Goal: Task Accomplishment & Management: Manage account settings

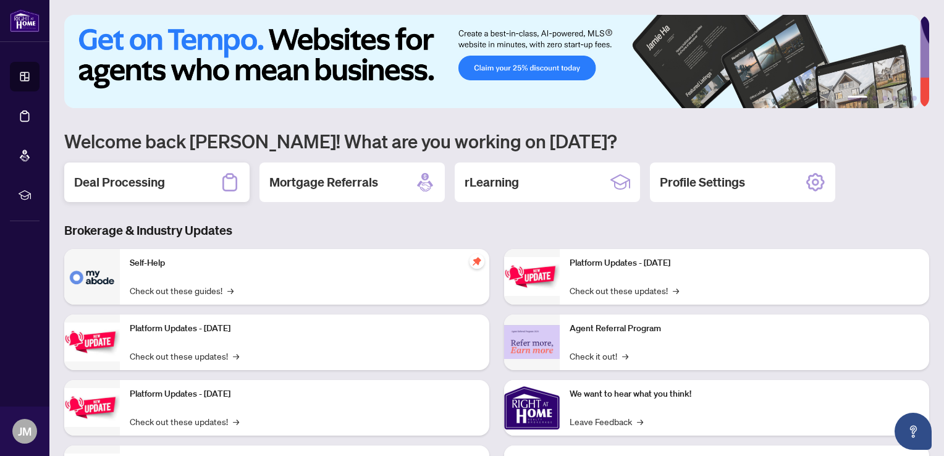
click at [156, 183] on h2 "Deal Processing" at bounding box center [119, 182] width 91 height 17
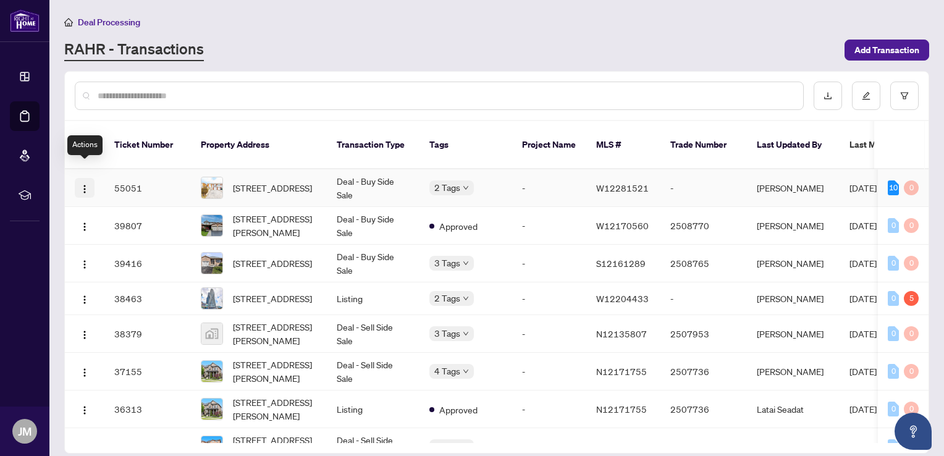
click at [87, 184] on img "button" at bounding box center [85, 189] width 10 height 10
click at [288, 47] on div "RAHR - Transactions" at bounding box center [450, 50] width 773 height 22
click at [82, 222] on img "button" at bounding box center [85, 227] width 10 height 10
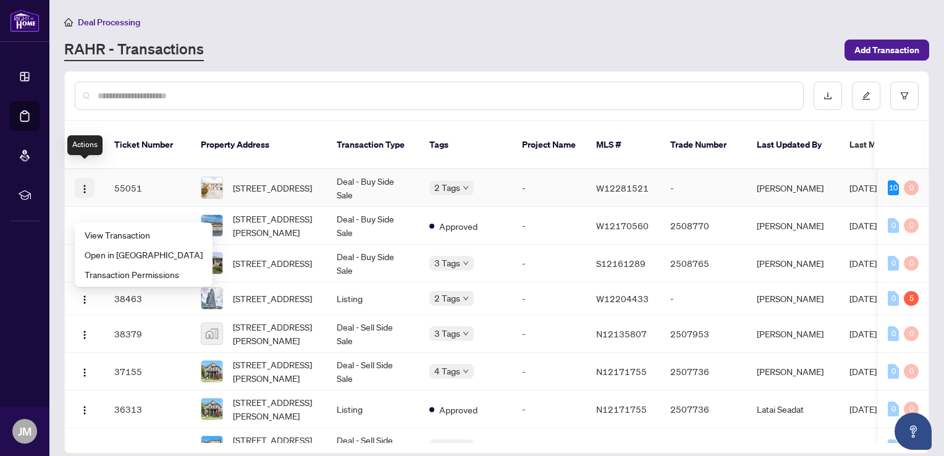
click at [88, 184] on img "button" at bounding box center [85, 189] width 10 height 10
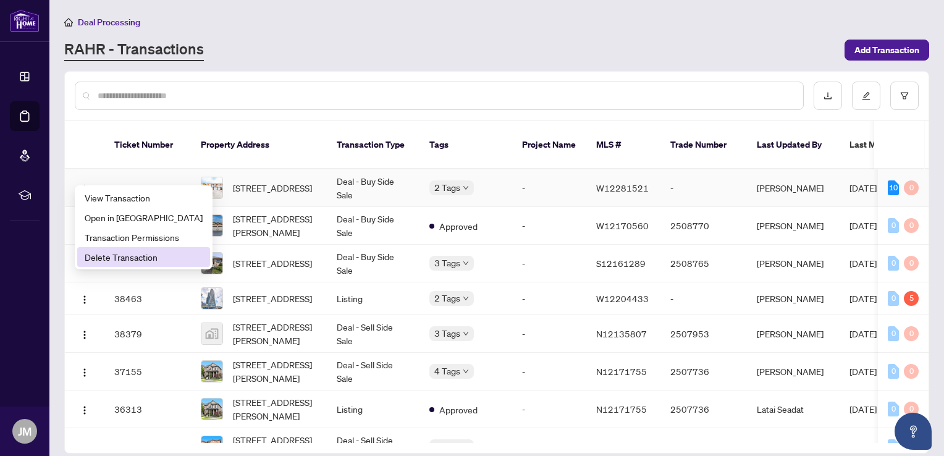
click at [112, 259] on span "Delete Transaction" at bounding box center [144, 257] width 118 height 14
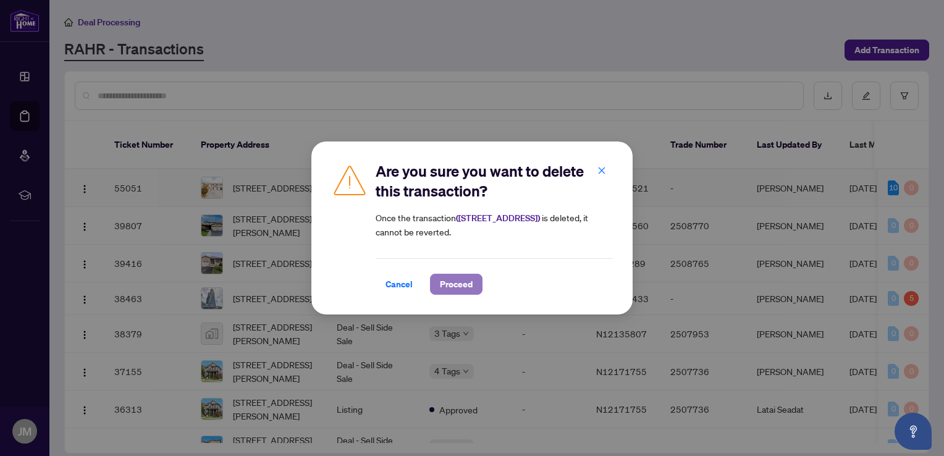
click at [452, 286] on span "Proceed" at bounding box center [456, 284] width 33 height 20
